Goal: Navigation & Orientation: Find specific page/section

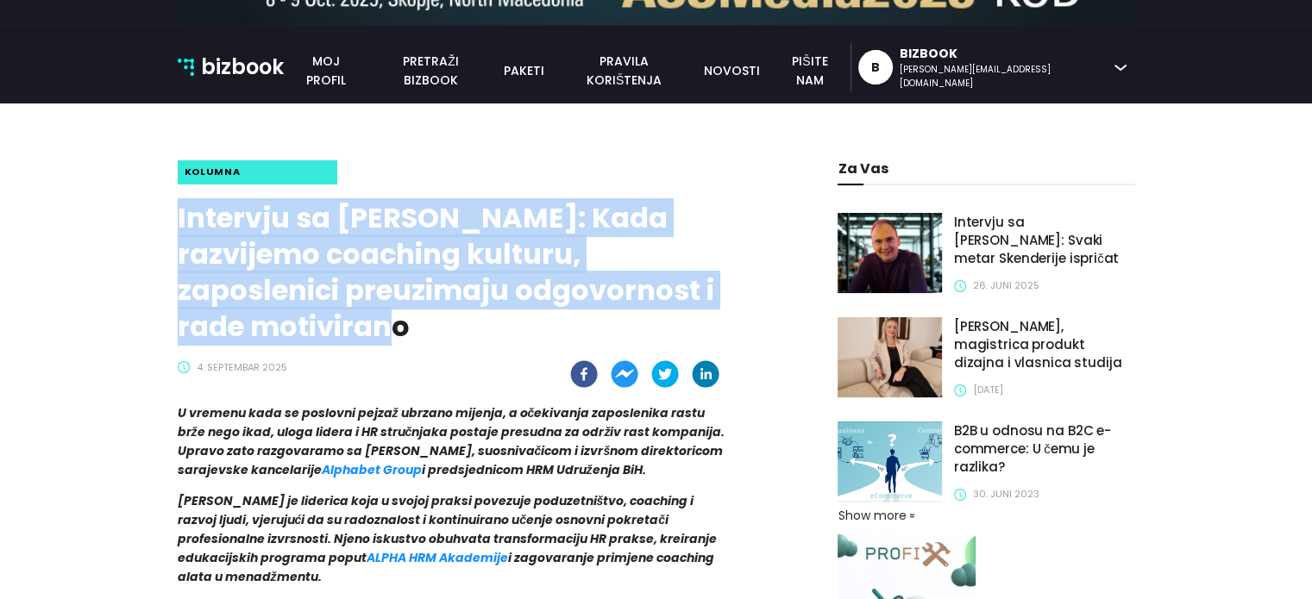
scroll to position [232, 0]
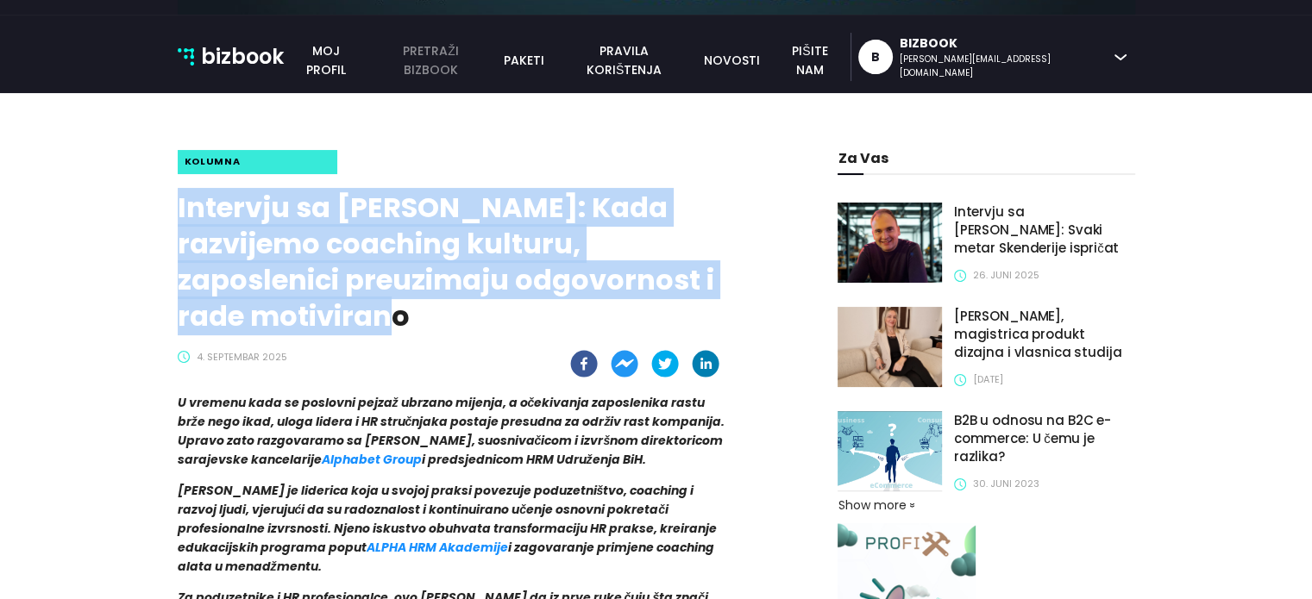
click at [493, 54] on link "pretraži bizbook" at bounding box center [430, 60] width 125 height 38
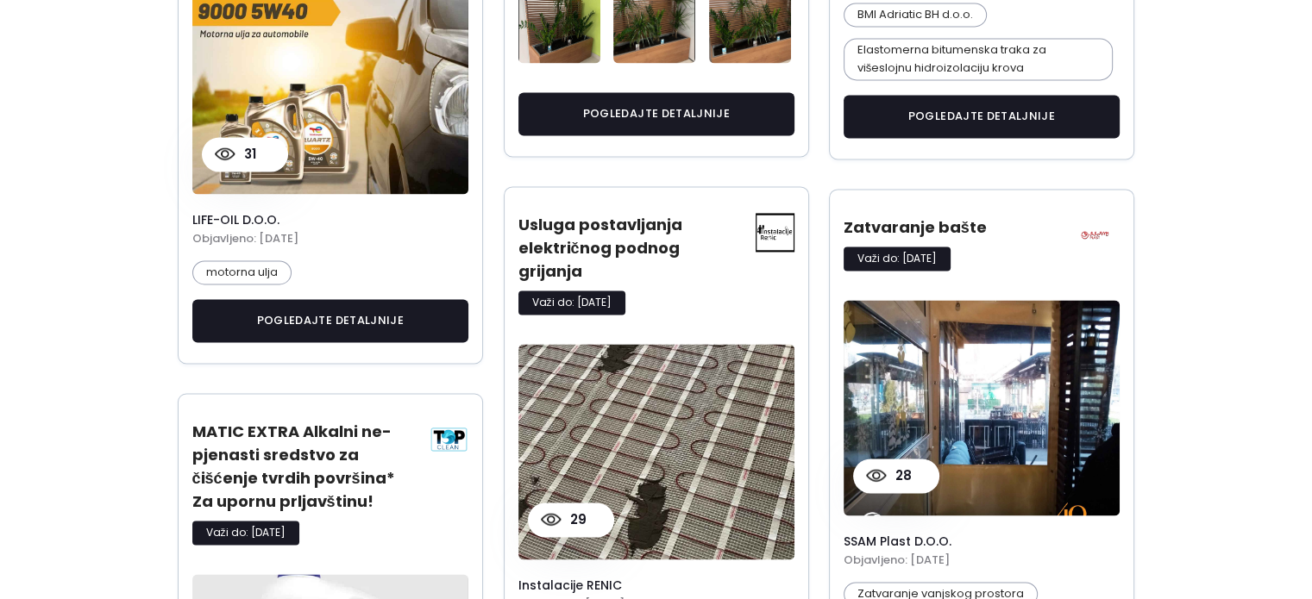
scroll to position [3831, 0]
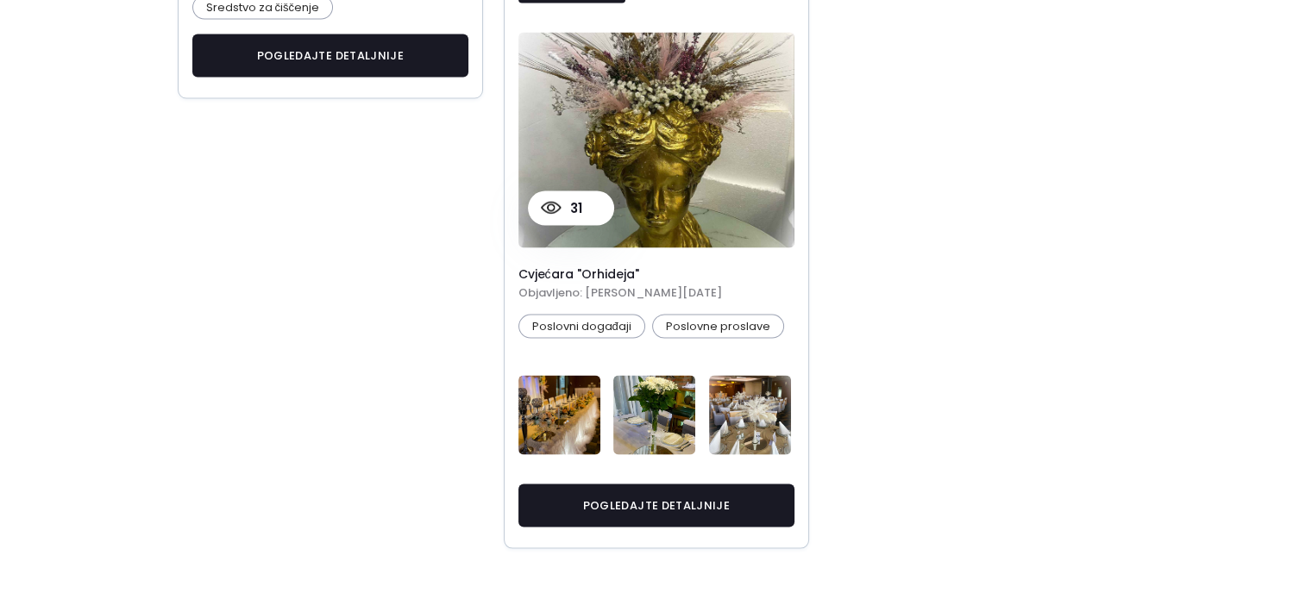
scroll to position [3831, 0]
